Goal: Transaction & Acquisition: Purchase product/service

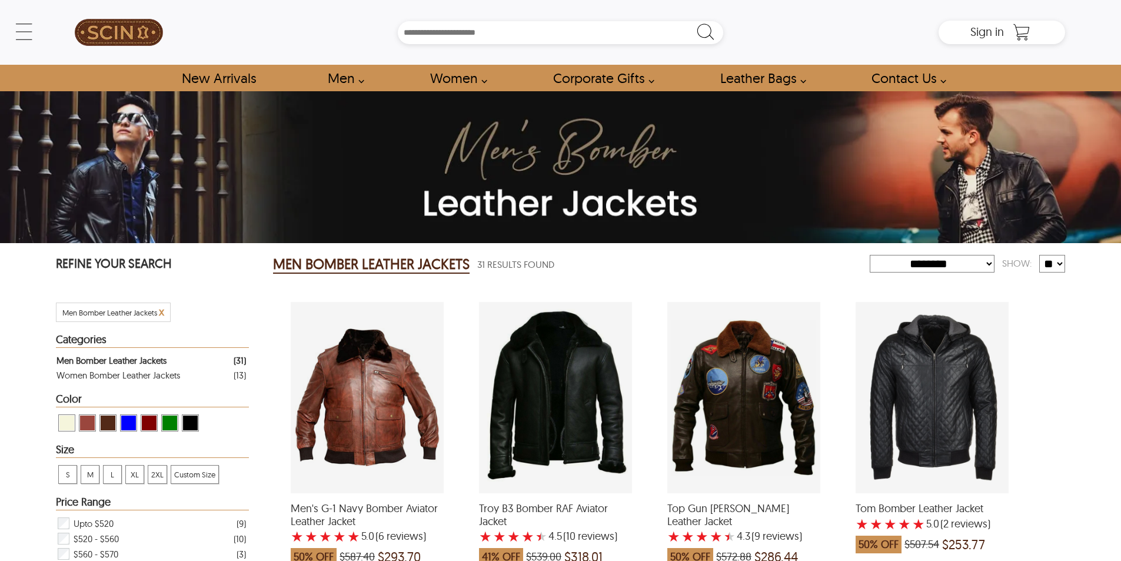
select select "********"
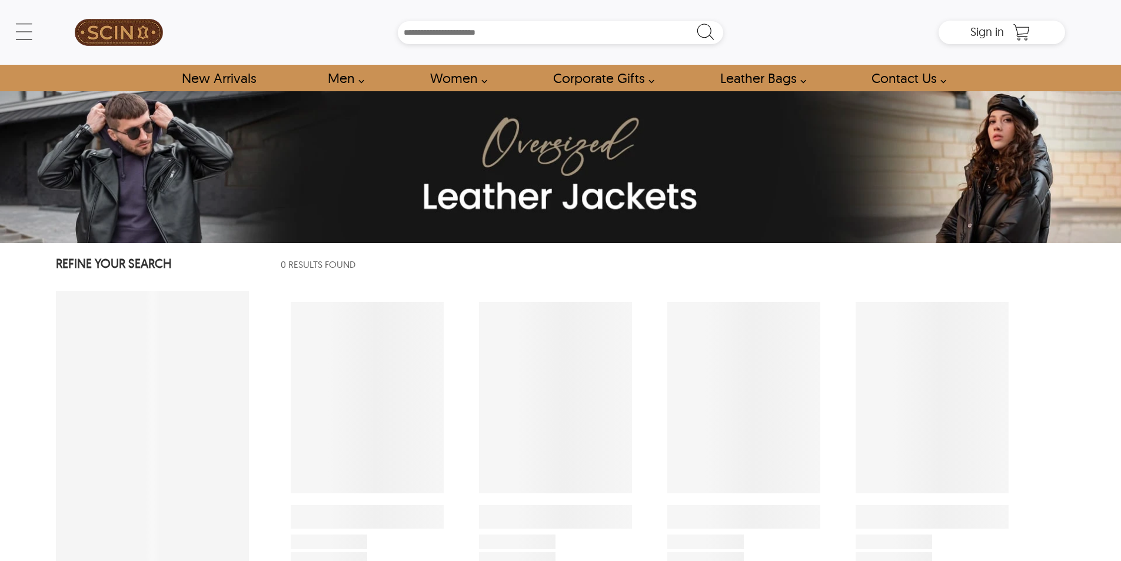
select select "********"
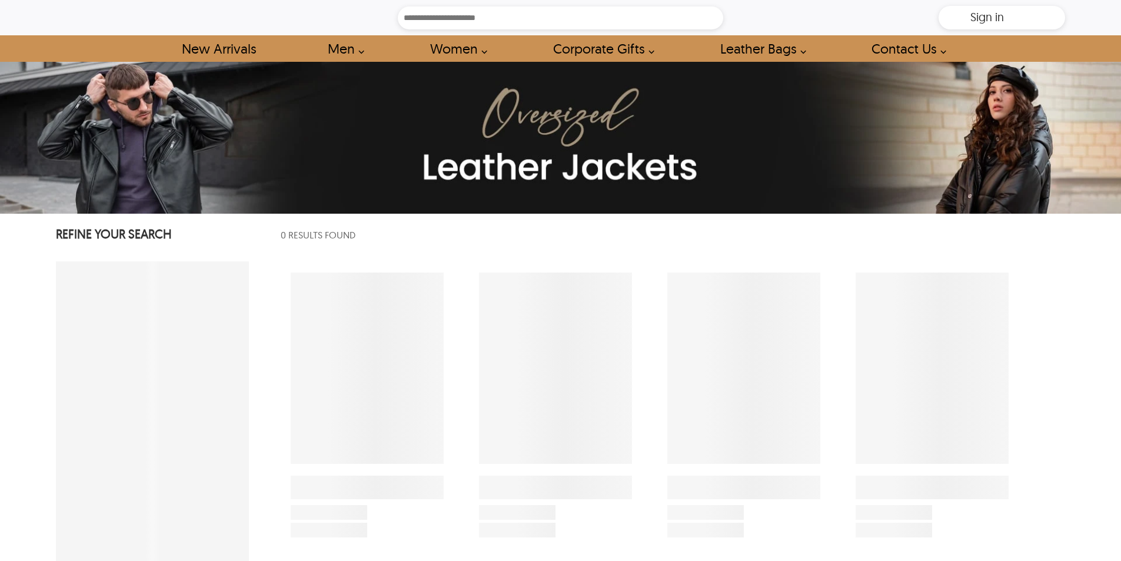
select select "********"
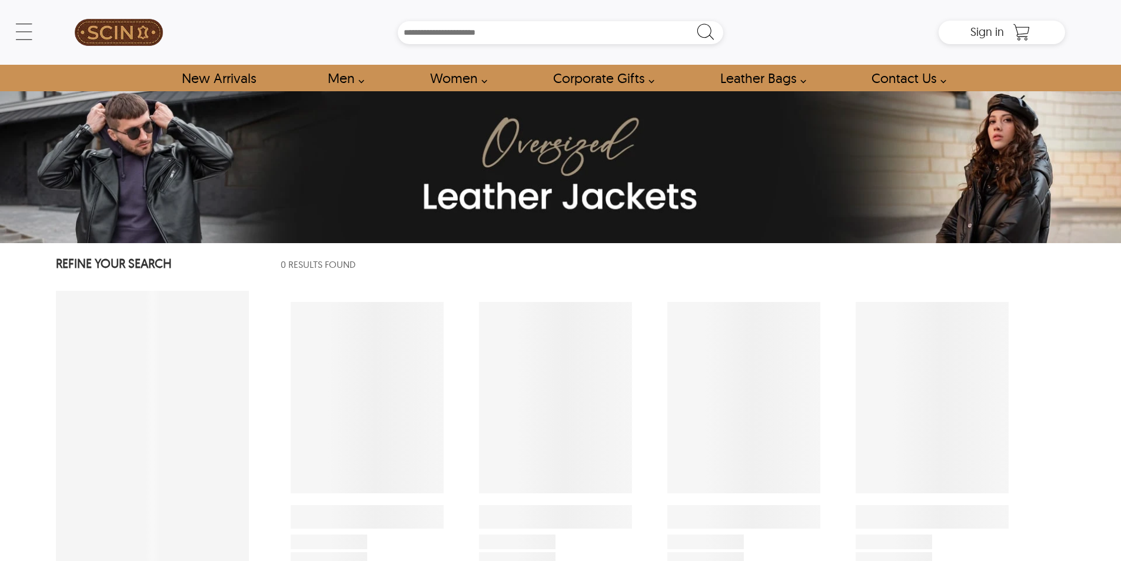
select select "********"
